Goal: Transaction & Acquisition: Purchase product/service

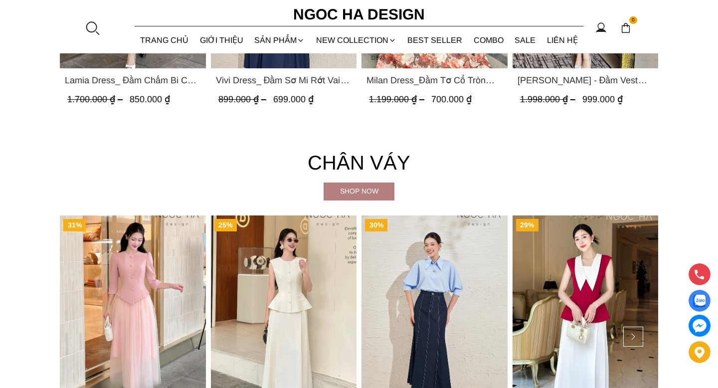
scroll to position [1885, 0]
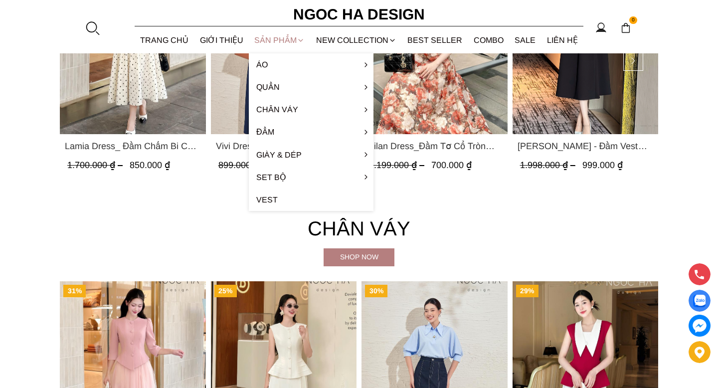
click at [288, 37] on div "SẢN PHẨM" at bounding box center [280, 40] width 62 height 26
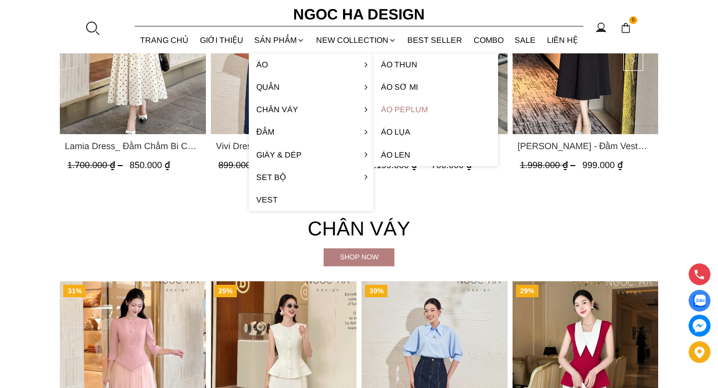
click at [415, 108] on link "Áo Peplum" at bounding box center [435, 109] width 125 height 22
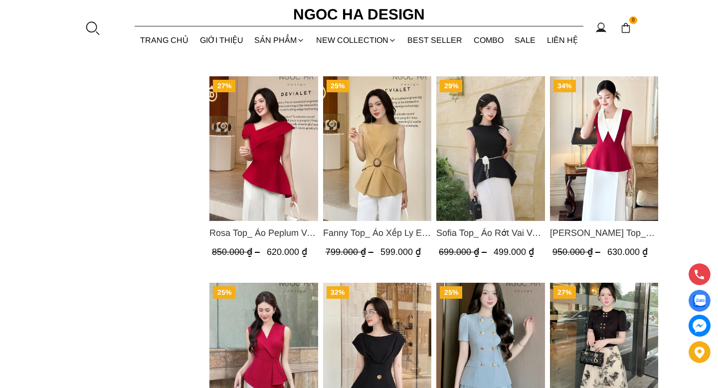
scroll to position [843, 0]
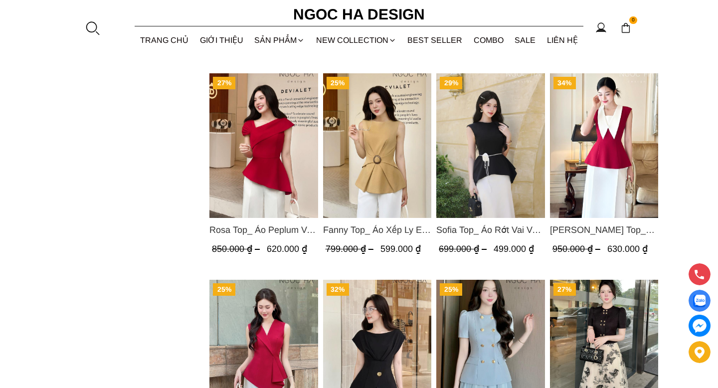
click at [284, 153] on img "Product image - Rosa Top_ Áo Peplum Vai Lệch Xếp Ly Màu Đỏ A1064" at bounding box center [263, 145] width 109 height 145
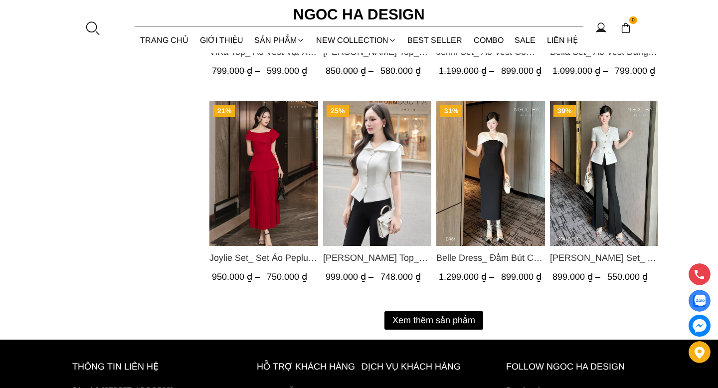
scroll to position [1230, 0]
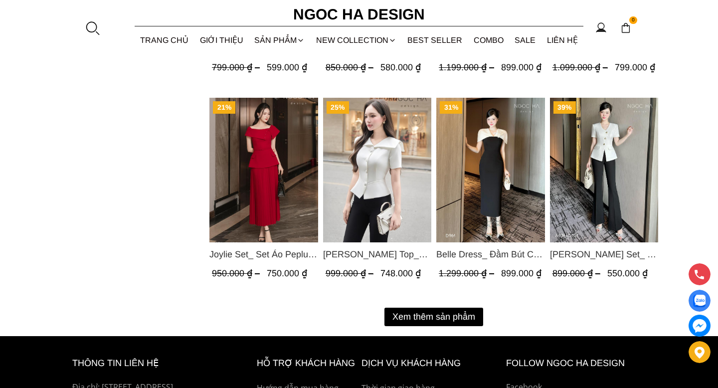
click at [454, 317] on button "Xem thêm sản phẩm" at bounding box center [433, 317] width 99 height 18
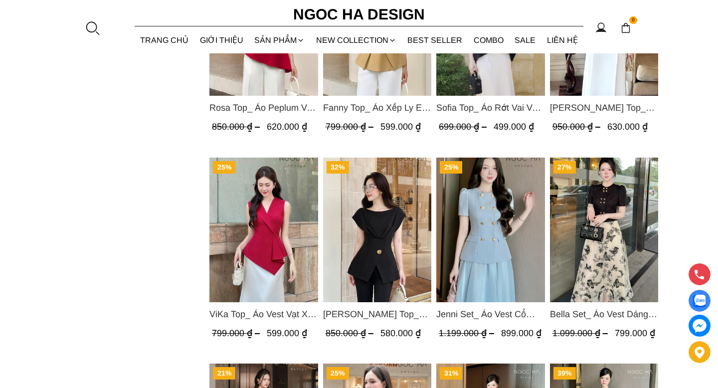
scroll to position [963, 0]
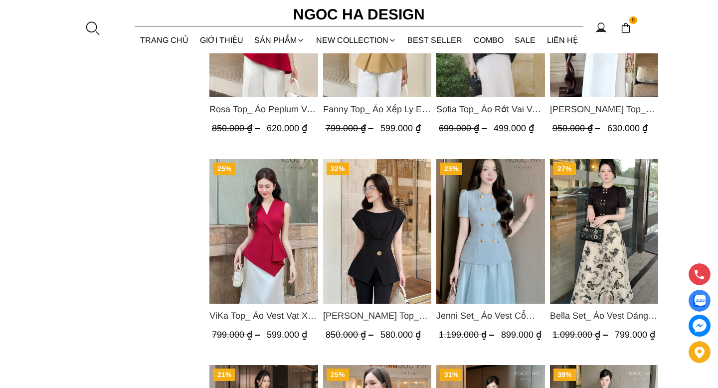
click at [366, 256] on img "Product image - Jenny Top_ Áo Mix Tơ Thân Bổ Mảnh Vạt Chéo Màu Đen A1057" at bounding box center [377, 231] width 109 height 145
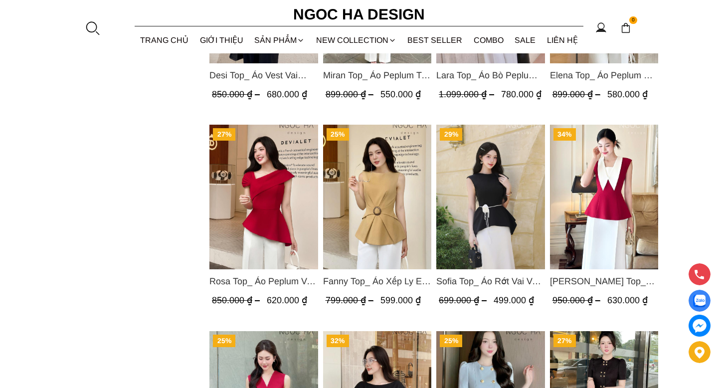
scroll to position [791, 0]
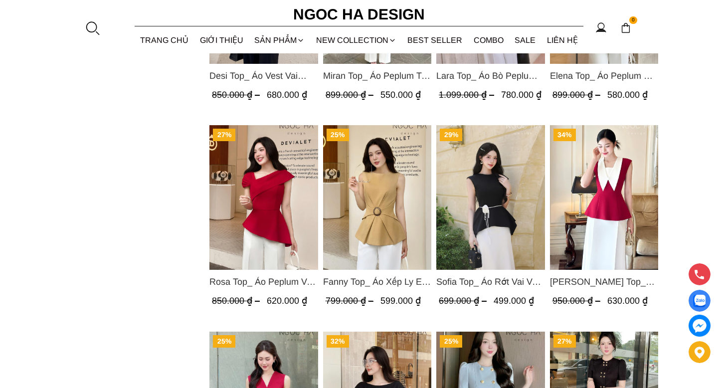
click at [605, 201] on img "Product image - Sara Top_ Áo Peplum Mix Cổ trắng Màu Đỏ A1054" at bounding box center [604, 197] width 109 height 145
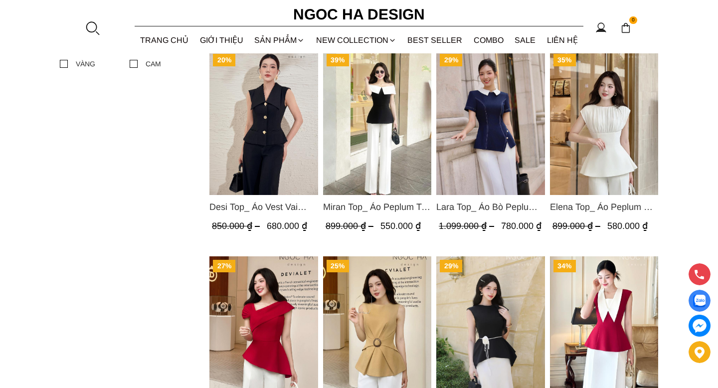
scroll to position [659, 0]
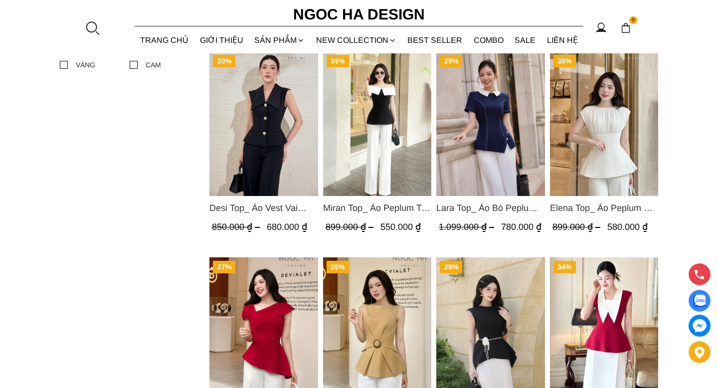
click at [387, 148] on img "Product image - Miran Top_ Áo Peplum Trễ Vai Phối Trắng Đen A1069" at bounding box center [377, 123] width 109 height 145
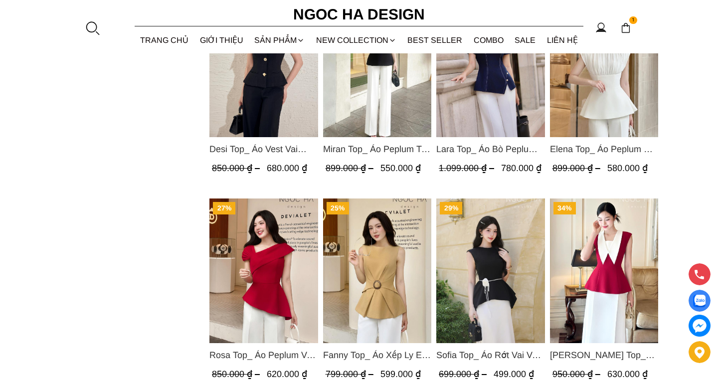
scroll to position [718, 0]
click at [636, 257] on img "Product image - Sara Top_ Áo Peplum Mix Cổ trắng Màu Đỏ A1054" at bounding box center [604, 270] width 109 height 145
click at [532, 253] on img "Product image - Sofia Top_ Áo Rớt Vai Vạt Rủ Màu Đỏ A428" at bounding box center [490, 270] width 109 height 145
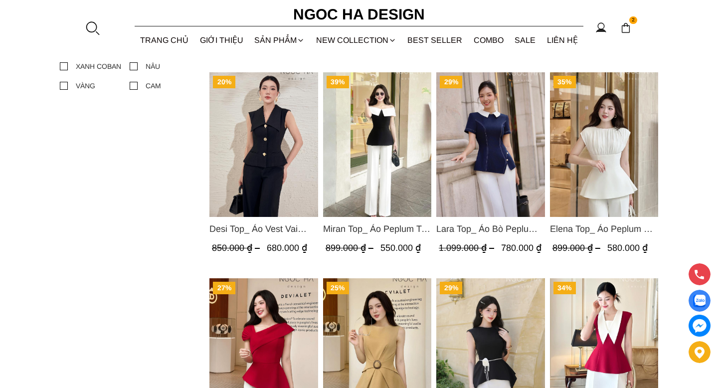
scroll to position [622, 0]
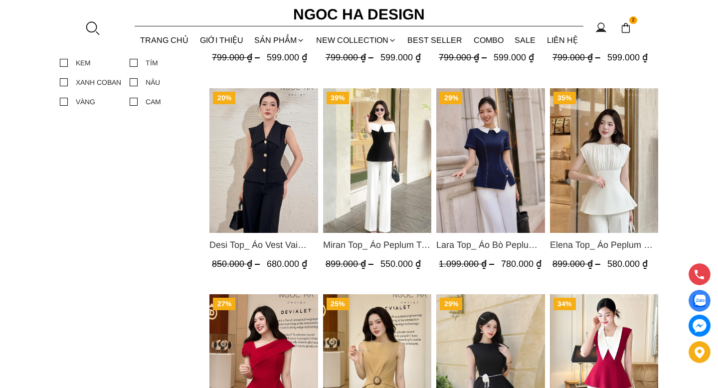
click at [252, 150] on img "Product image - Desi Top_ Áo Vest Vai Chờm Đính Cúc Dáng Lửng Màu Đen A1077" at bounding box center [263, 160] width 109 height 145
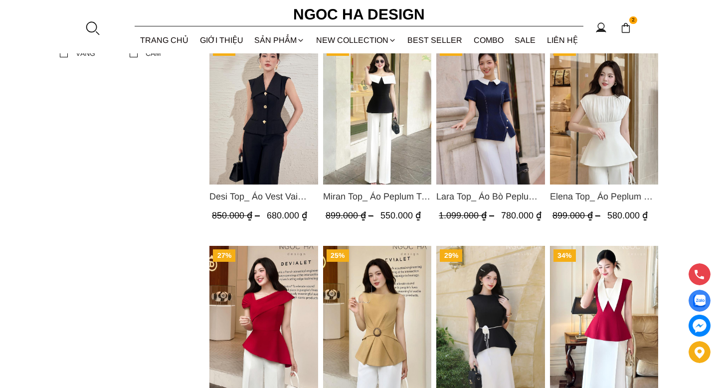
scroll to position [672, 0]
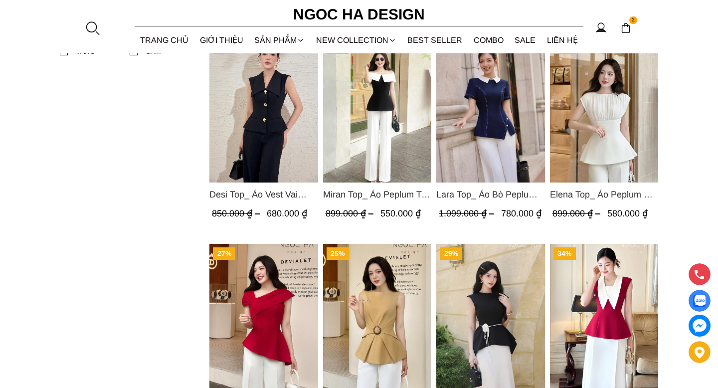
click at [384, 110] on img "Product image - Miran Top_ Áo Peplum Trễ Vai Phối Trắng Đen A1069" at bounding box center [377, 110] width 109 height 145
click at [269, 292] on img "Product image - Rosa Top_ Áo Peplum Vai Lệch Xếp Ly Màu Đỏ A1064" at bounding box center [263, 316] width 109 height 145
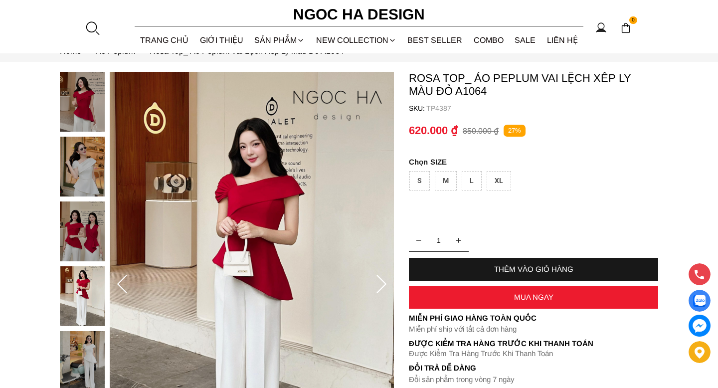
scroll to position [34, 0]
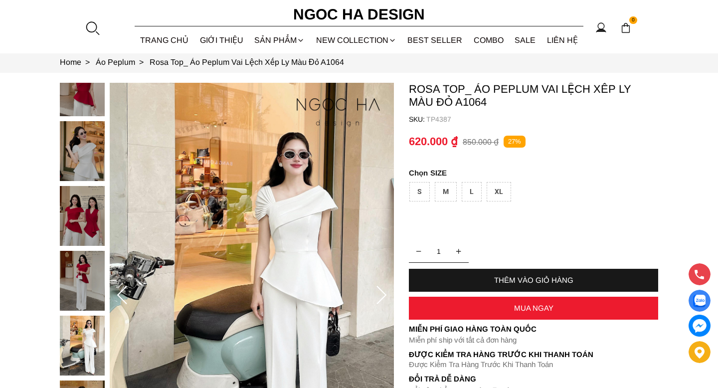
click at [466, 191] on div "L" at bounding box center [472, 191] width 20 height 19
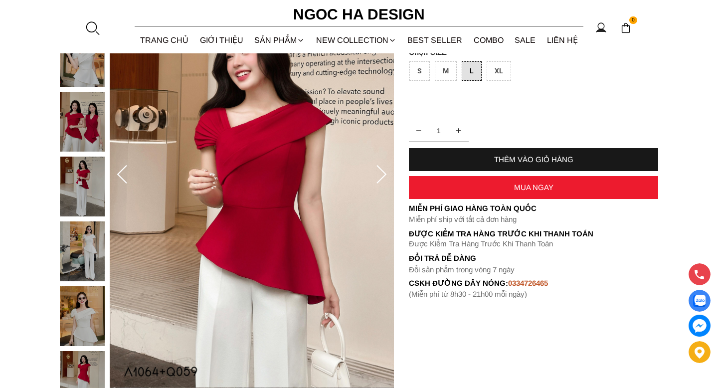
scroll to position [0, 0]
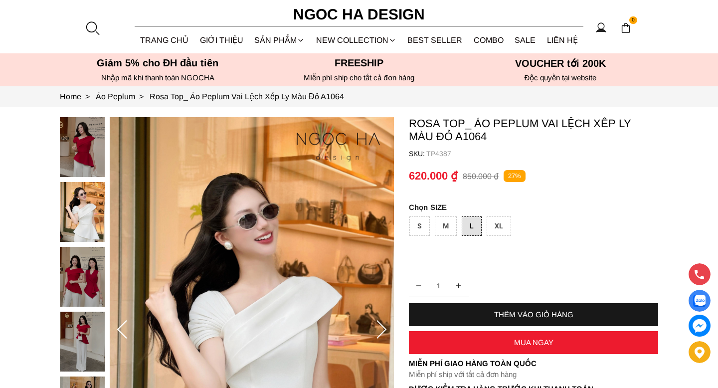
click at [261, 270] on img at bounding box center [252, 330] width 284 height 426
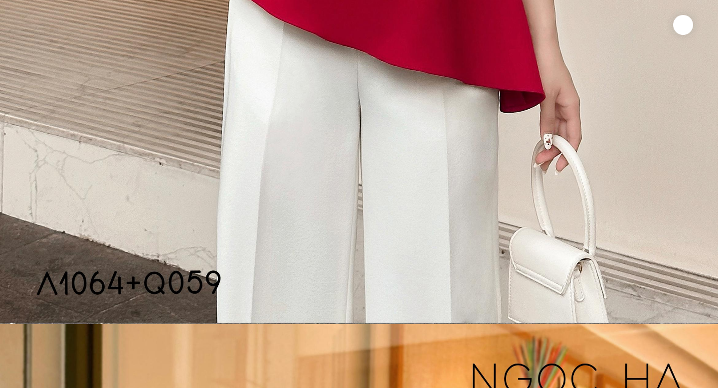
scroll to position [701, 0]
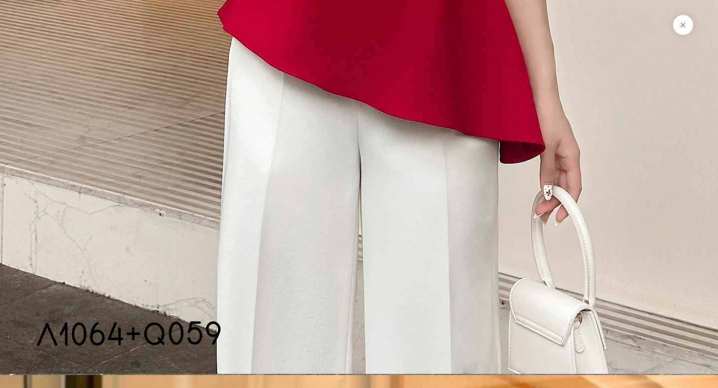
click at [680, 25] on button at bounding box center [683, 25] width 20 height 20
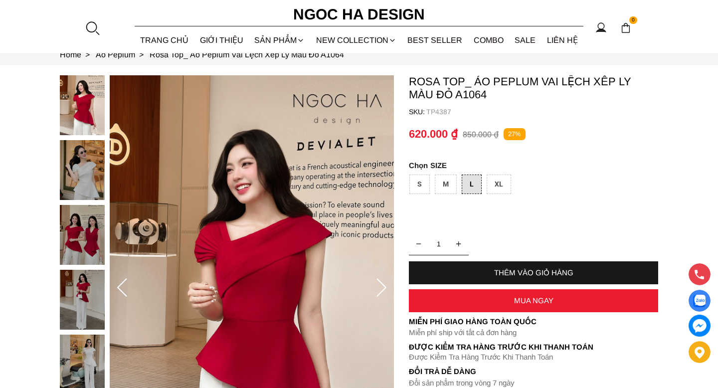
scroll to position [43, 0]
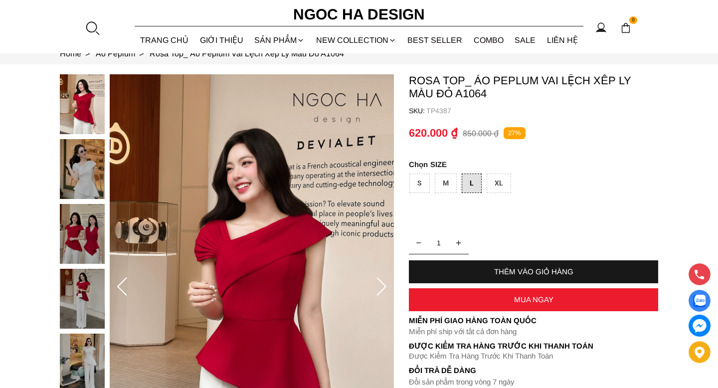
click at [482, 271] on div "THÊM VÀO GIỎ HÀNG" at bounding box center [533, 271] width 249 height 8
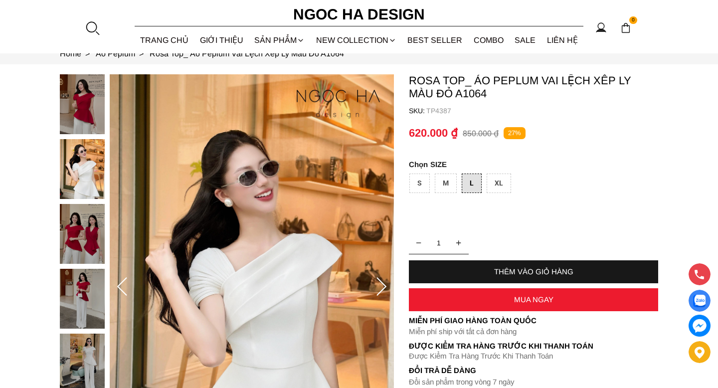
click at [466, 183] on div "L" at bounding box center [472, 182] width 20 height 19
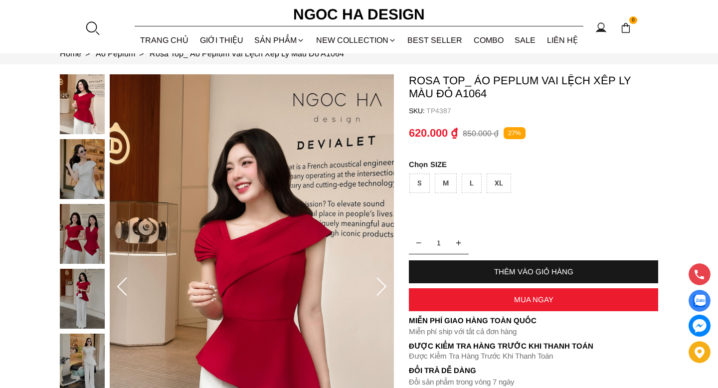
click at [536, 233] on container "Rosa Top_ Áo Peplum Vai Lệch Xếp Ly Màu Đỏ A1064 SKU: TP4387 1 THÊM VÀO GIỎ HÀN…" at bounding box center [533, 242] width 249 height 337
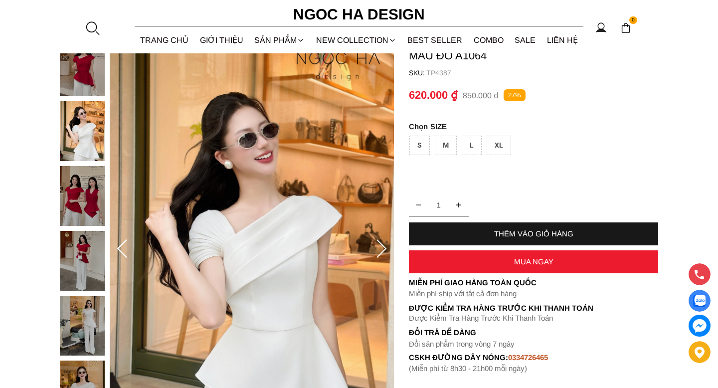
scroll to position [80, 0]
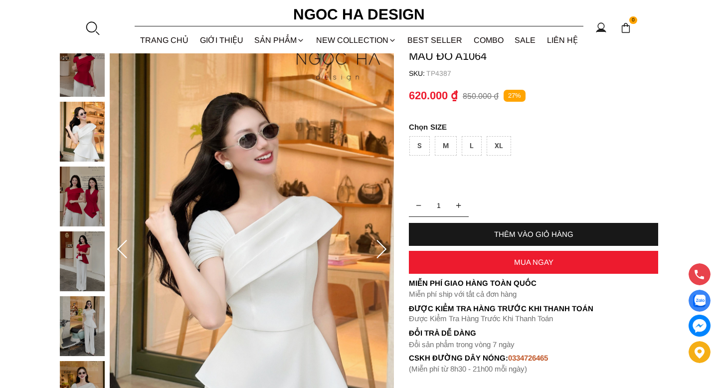
click at [342, 222] on img at bounding box center [252, 250] width 284 height 426
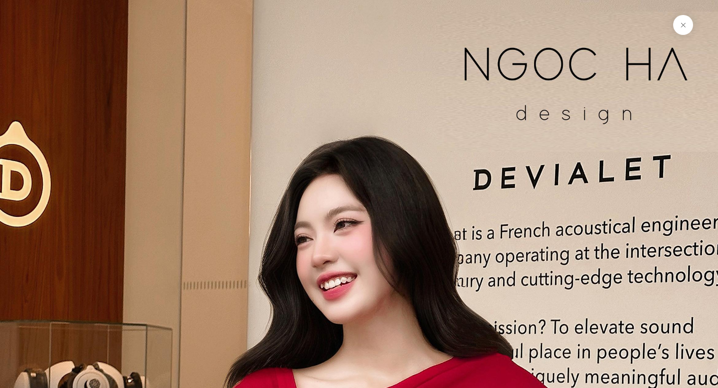
scroll to position [1075, 0]
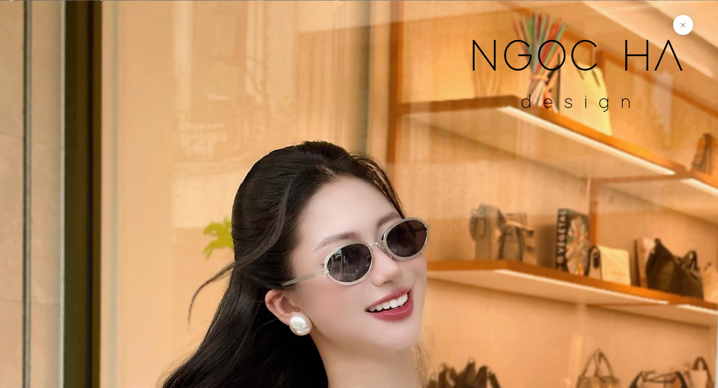
click at [683, 22] on button at bounding box center [683, 25] width 20 height 20
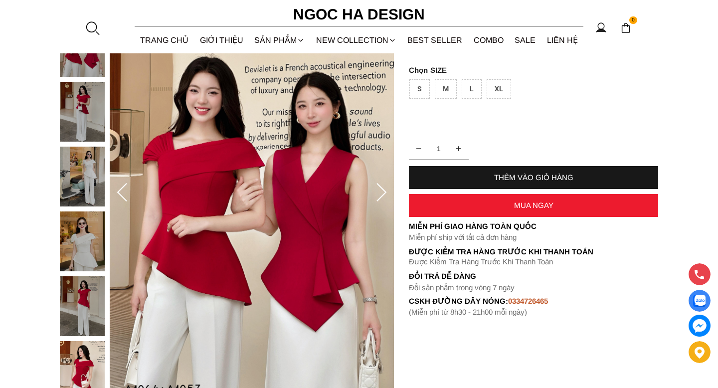
scroll to position [138, 0]
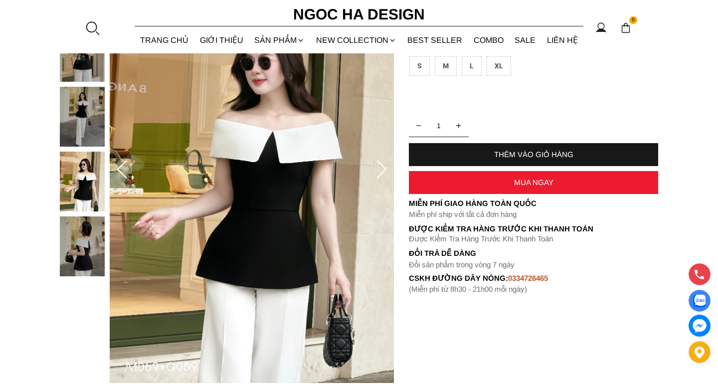
scroll to position [161, 0]
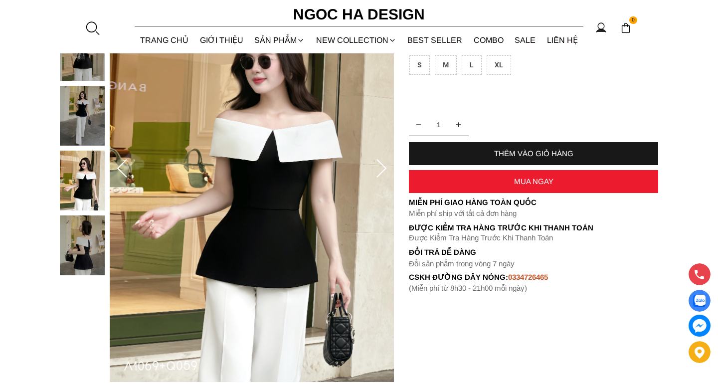
click at [470, 65] on div "L" at bounding box center [472, 64] width 20 height 19
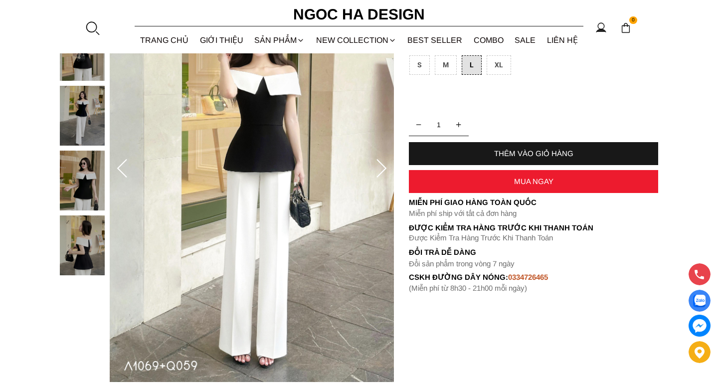
click at [494, 152] on div "THÊM VÀO GIỎ HÀNG" at bounding box center [533, 153] width 249 height 8
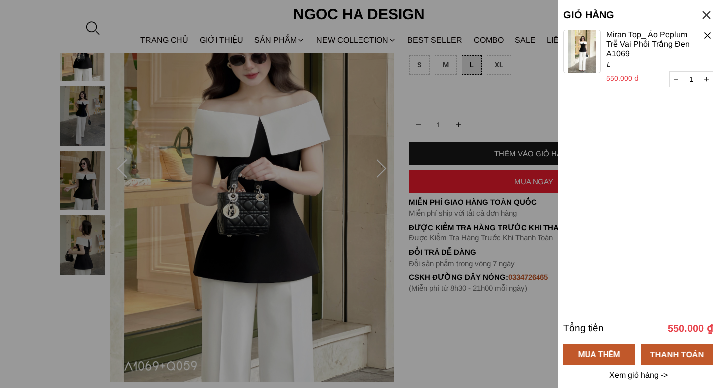
click at [628, 376] on p "Xem giỏ hàng ->" at bounding box center [638, 374] width 61 height 9
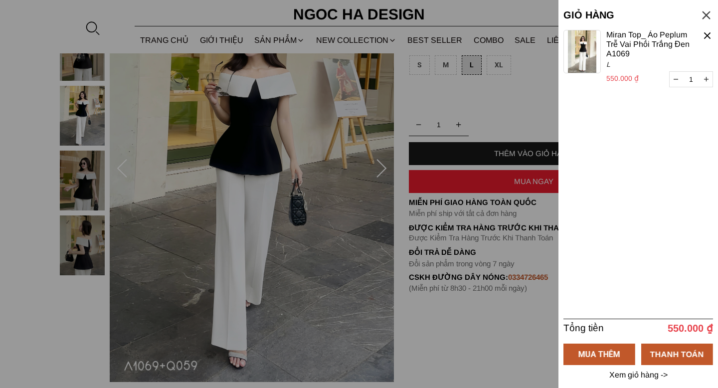
click at [334, 152] on div at bounding box center [359, 194] width 718 height 388
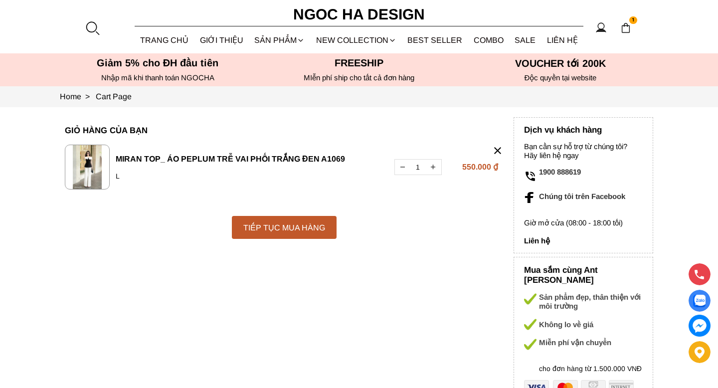
click at [299, 228] on div "TIẾP TỤC MUA HÀNG" at bounding box center [284, 227] width 105 height 12
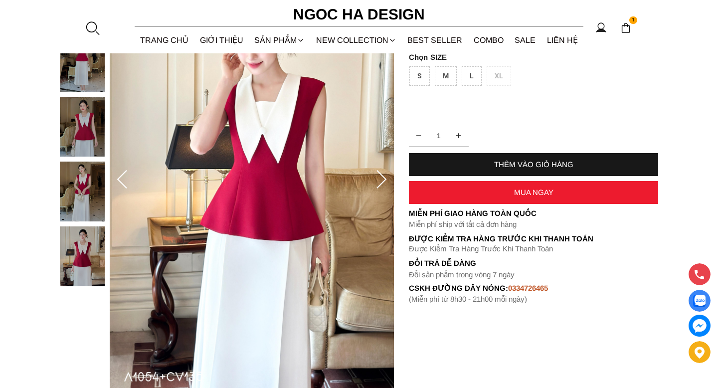
scroll to position [112, 0]
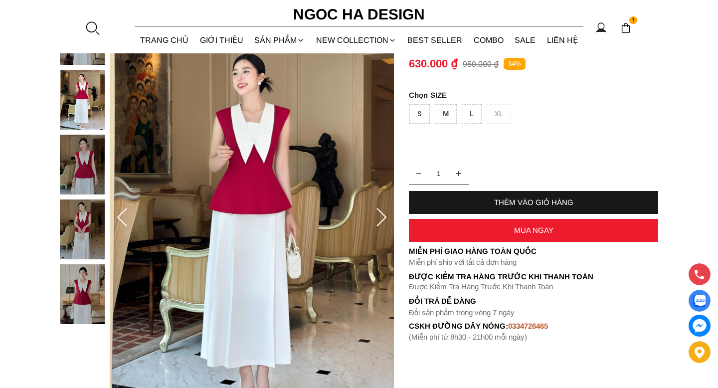
click at [467, 115] on div "L" at bounding box center [472, 113] width 20 height 19
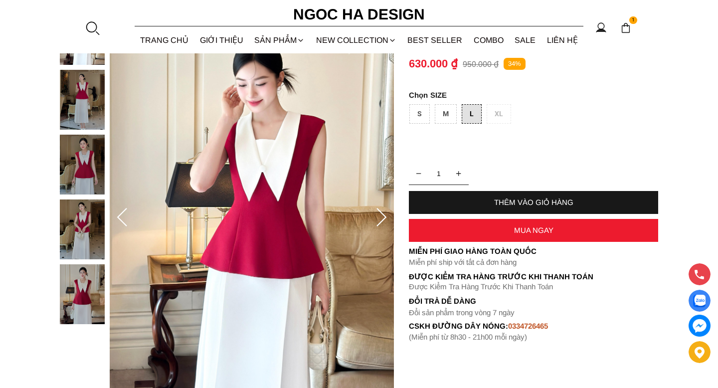
click at [532, 204] on div "THÊM VÀO GIỎ HÀNG" at bounding box center [533, 202] width 249 height 8
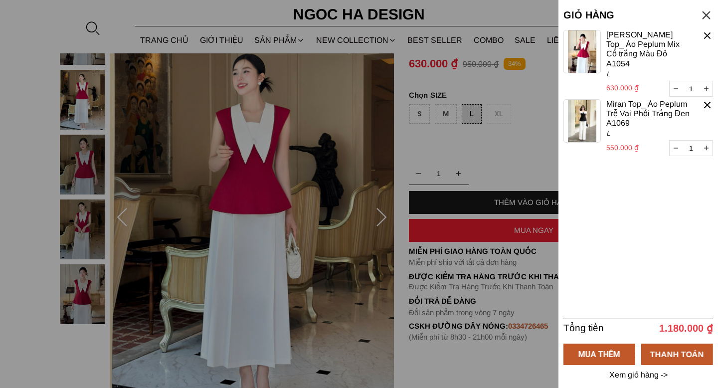
click at [289, 129] on div at bounding box center [359, 194] width 718 height 388
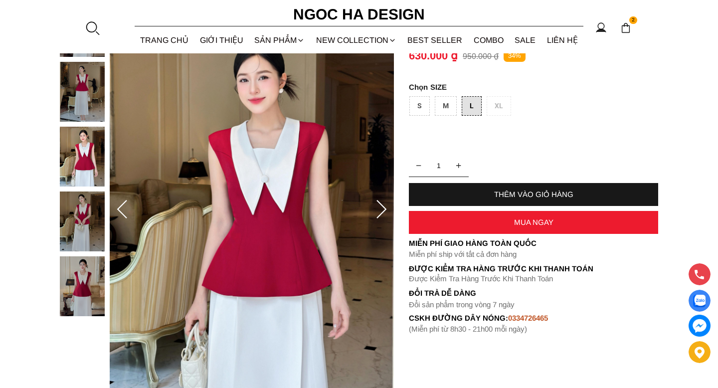
scroll to position [121, 0]
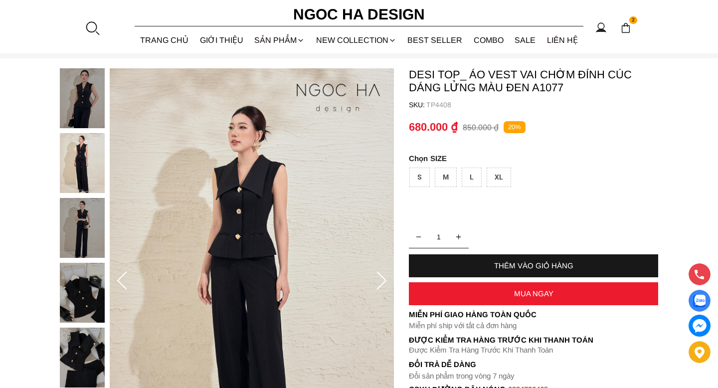
scroll to position [44, 0]
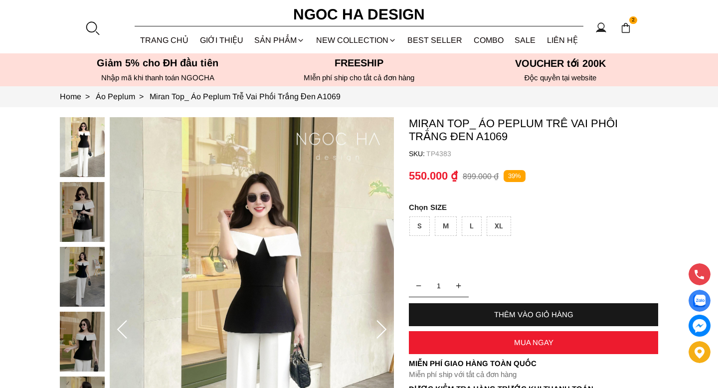
click at [468, 225] on div "L" at bounding box center [472, 225] width 20 height 19
click at [535, 316] on div "THÊM VÀO GIỎ HÀNG" at bounding box center [533, 314] width 249 height 8
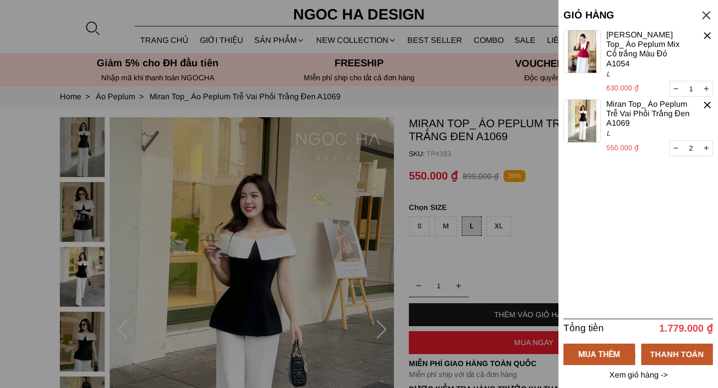
click at [678, 141] on button "button" at bounding box center [676, 148] width 12 height 15
type input "1"
click at [178, 161] on div at bounding box center [359, 194] width 718 height 388
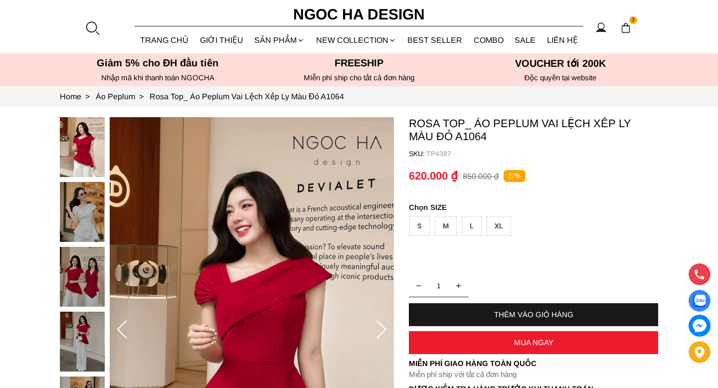
click at [466, 225] on div "L" at bounding box center [472, 225] width 20 height 19
click at [514, 311] on div "THÊM VÀO GIỎ HÀNG" at bounding box center [533, 314] width 249 height 8
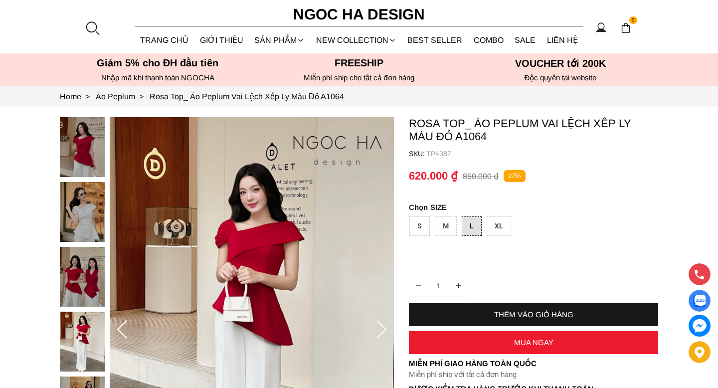
click at [424, 252] on container "Rosa Top_ Áo Peplum Vai Lệch Xếp Ly Màu Đỏ A1064 SKU: TP4387 1 THÊM VÀO GIỎ HÀN…" at bounding box center [533, 285] width 249 height 337
click at [488, 242] on container "Rosa Top_ Áo Peplum Vai Lệch Xếp Ly Màu Đỏ A1064 SKU: TP4387 1 THÊM VÀO GIỎ HÀN…" at bounding box center [533, 285] width 249 height 337
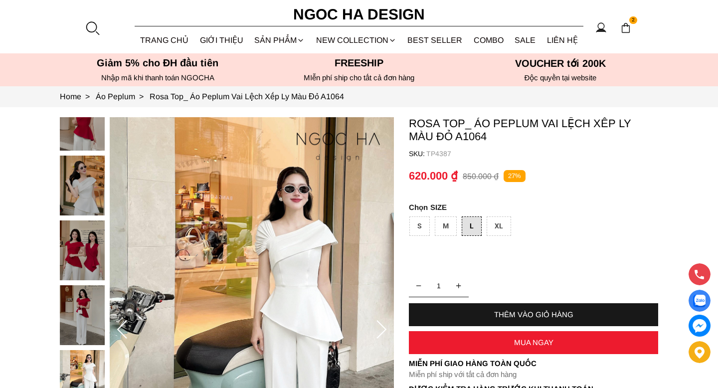
click at [488, 242] on container "Rosa Top_ Áo Peplum Vai Lệch Xếp Ly Màu Đỏ A1064 SKU: TP4387 1 THÊM VÀO GIỎ HÀN…" at bounding box center [533, 285] width 249 height 337
click at [528, 310] on div "THÊM VÀO GIỎ HÀNG" at bounding box center [533, 314] width 249 height 8
click at [623, 37] on div "Vui lòng chọn thuộc tính Màu sắc" at bounding box center [628, 34] width 108 height 12
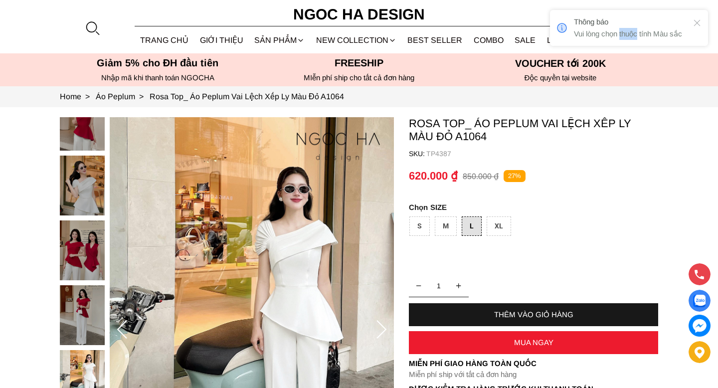
click at [623, 37] on div "Vui lòng chọn thuộc tính Màu sắc" at bounding box center [628, 34] width 108 height 12
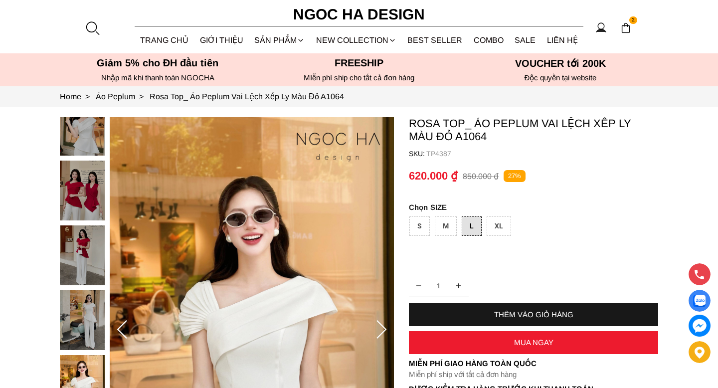
click at [435, 267] on container "Rosa Top_ Áo Peplum Vai Lệch Xếp Ly Màu Đỏ A1064 SKU: TP4387 1 THÊM VÀO GIỎ HÀN…" at bounding box center [533, 285] width 249 height 337
click at [536, 203] on p "SIZE" at bounding box center [533, 207] width 249 height 8
click at [444, 154] on p "TP4387" at bounding box center [542, 154] width 232 height 8
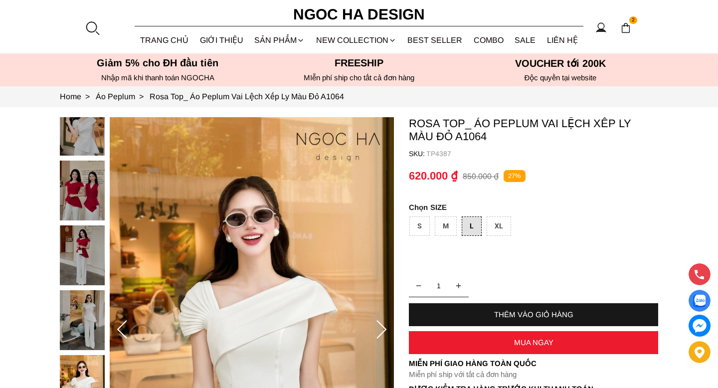
click at [420, 151] on h6 "SKU:" at bounding box center [417, 154] width 17 height 8
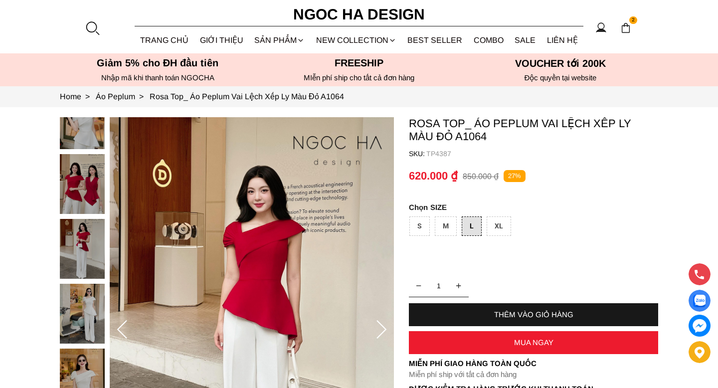
click at [437, 135] on p "Rosa Top_ Áo Peplum Vai Lệch Xếp Ly Màu Đỏ A1064" at bounding box center [533, 130] width 249 height 26
